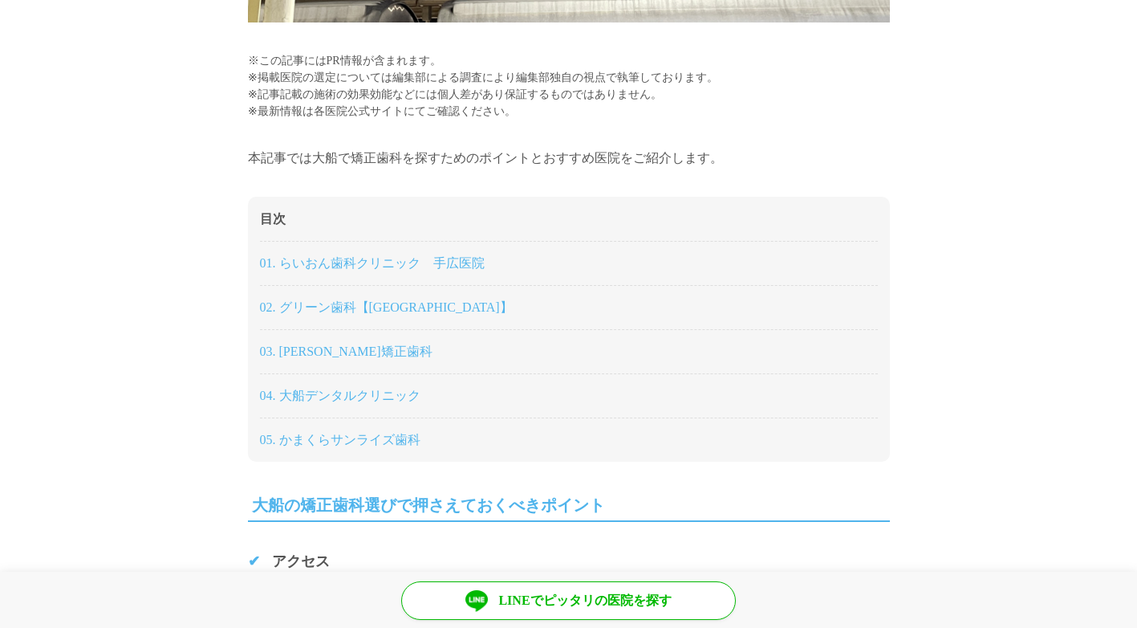
scroll to position [722, 0]
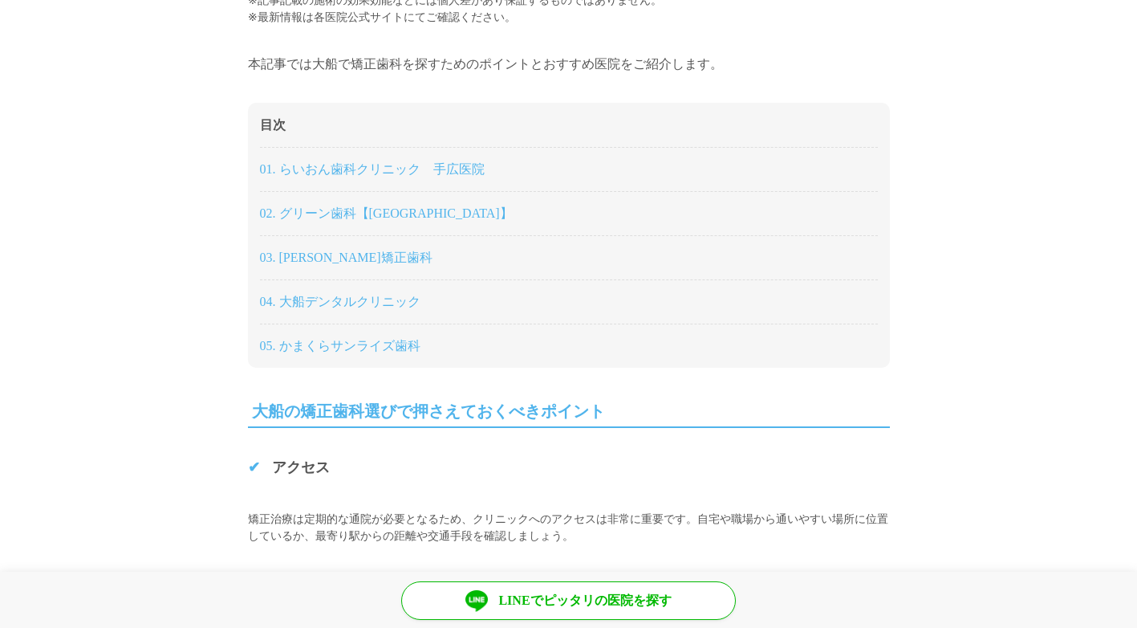
click at [364, 295] on link "04. 大船デンタルクリニック" at bounding box center [340, 302] width 161 height 14
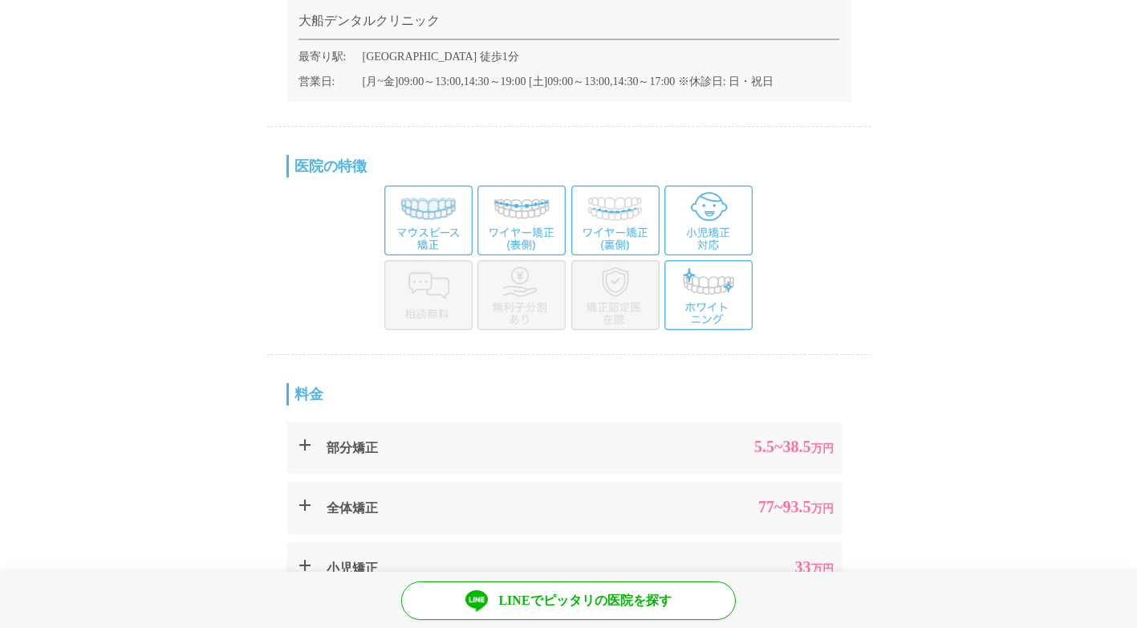
scroll to position [8835, 0]
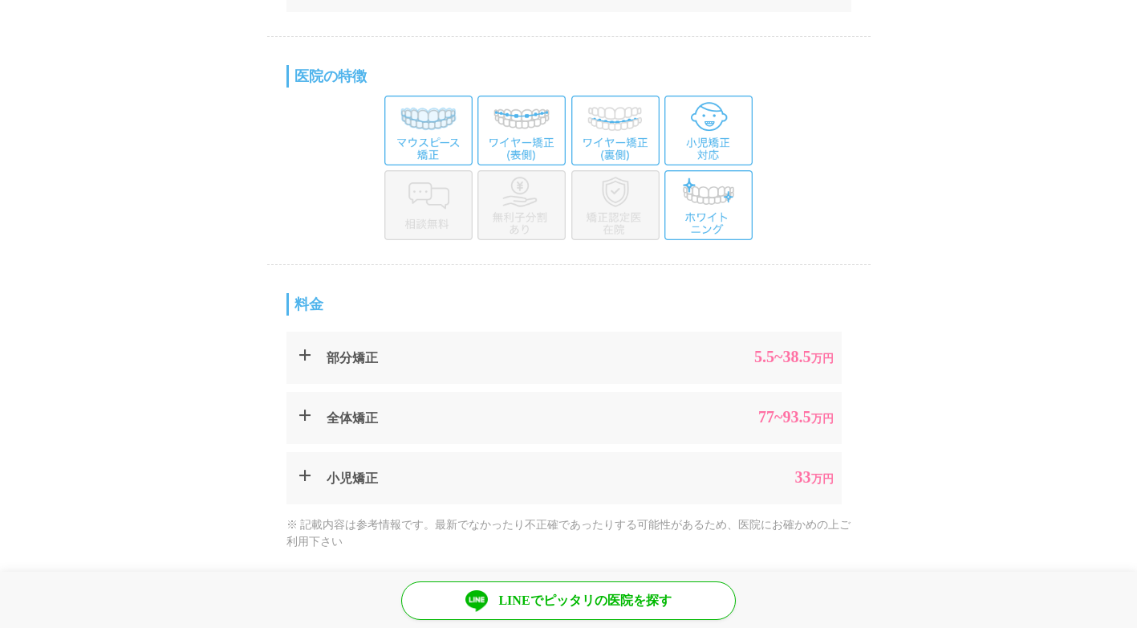
click at [773, 348] on dd "5.5 ~38.5 万円" at bounding box center [770, 358] width 128 height 20
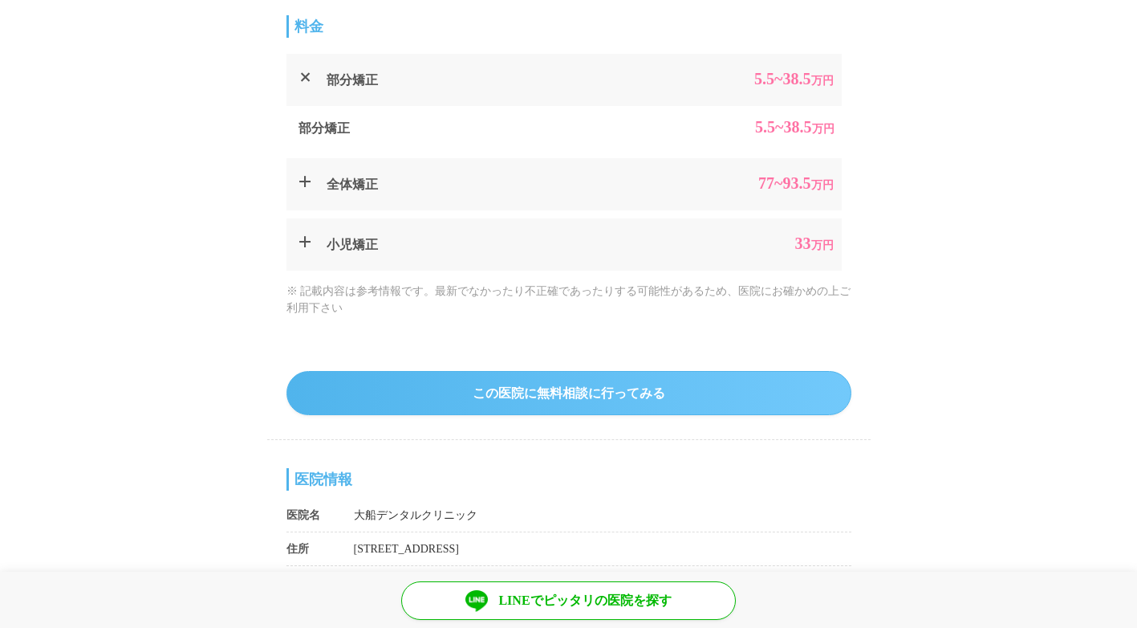
scroll to position [9076, 0]
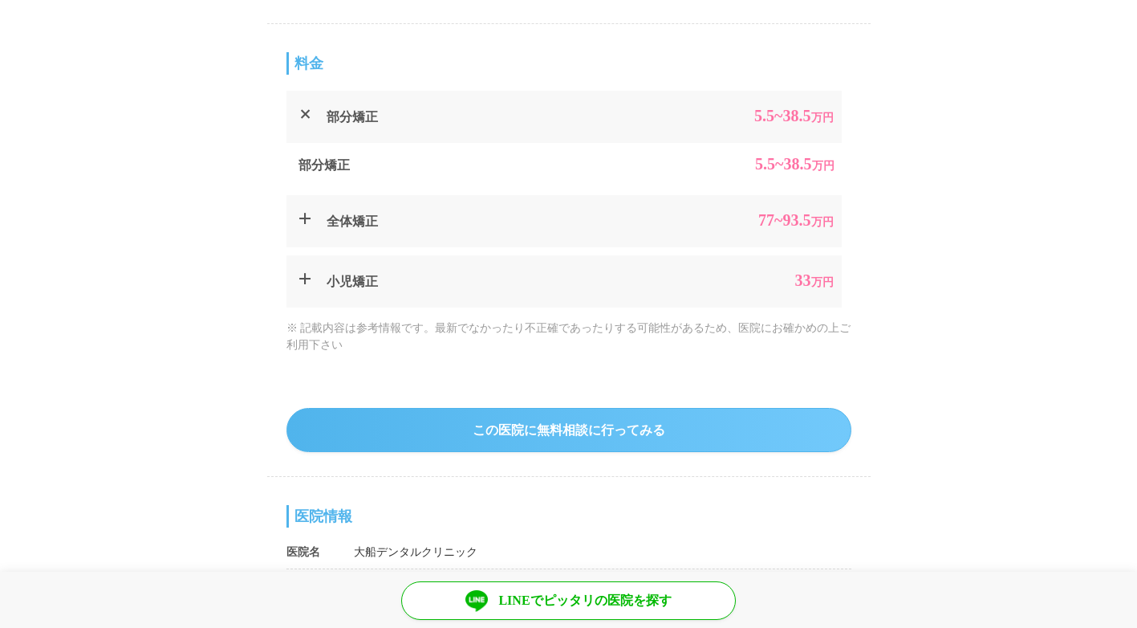
click at [555, 408] on link "この医院に無料相談に行ってみる" at bounding box center [569, 430] width 565 height 44
